Goal: Check status

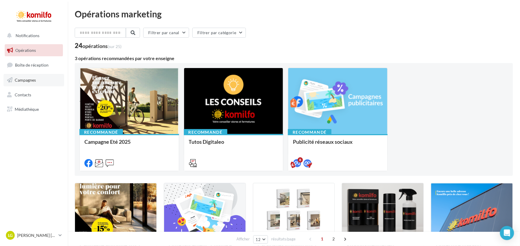
click at [25, 82] on link "Campagnes" at bounding box center [34, 80] width 61 height 12
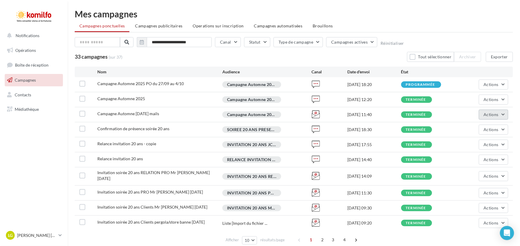
click at [498, 113] on span "Actions" at bounding box center [491, 114] width 15 height 5
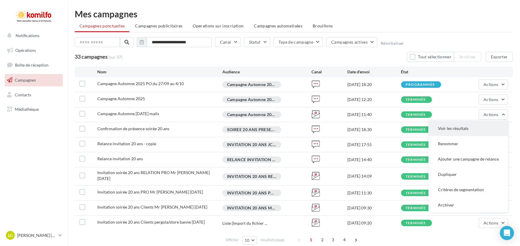
click at [484, 128] on button "Voir les résultats" at bounding box center [469, 128] width 80 height 15
